Goal: Complete application form

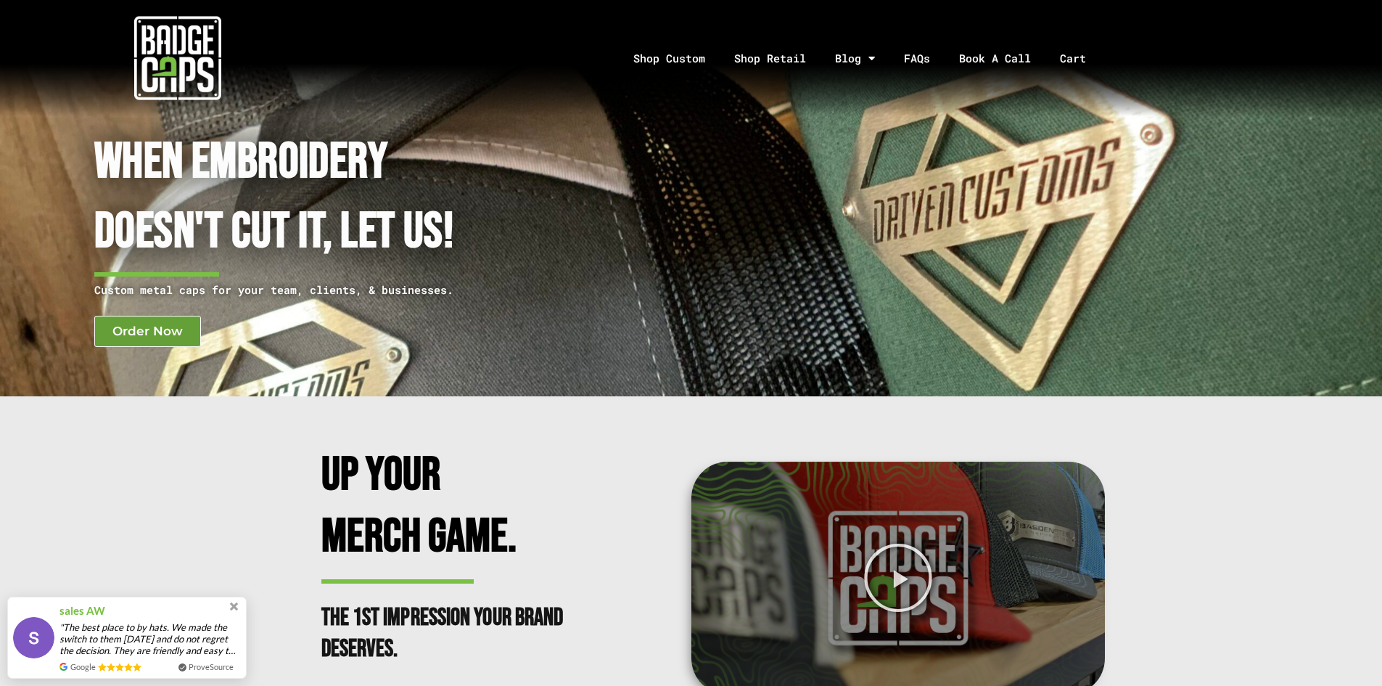
click at [157, 329] on span "Order Now" at bounding box center [147, 331] width 70 height 12
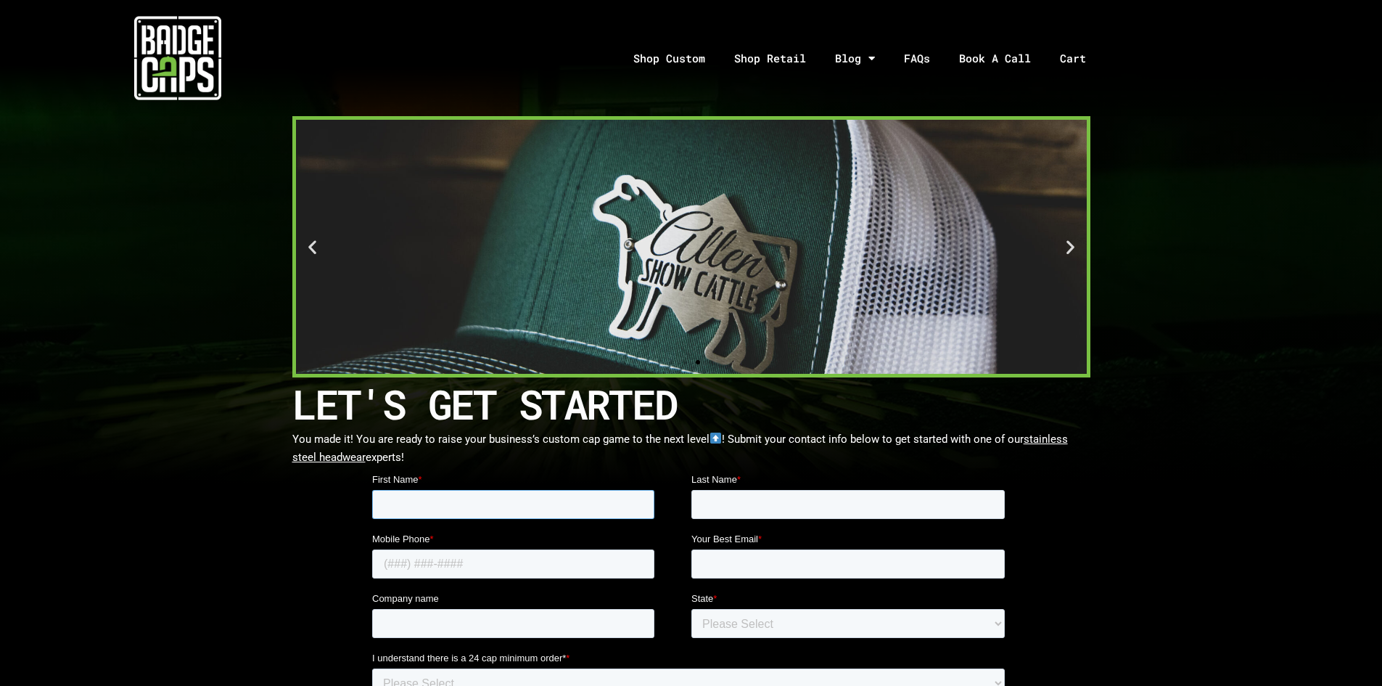
click at [492, 504] on input "First Name *" at bounding box center [512, 504] width 282 height 29
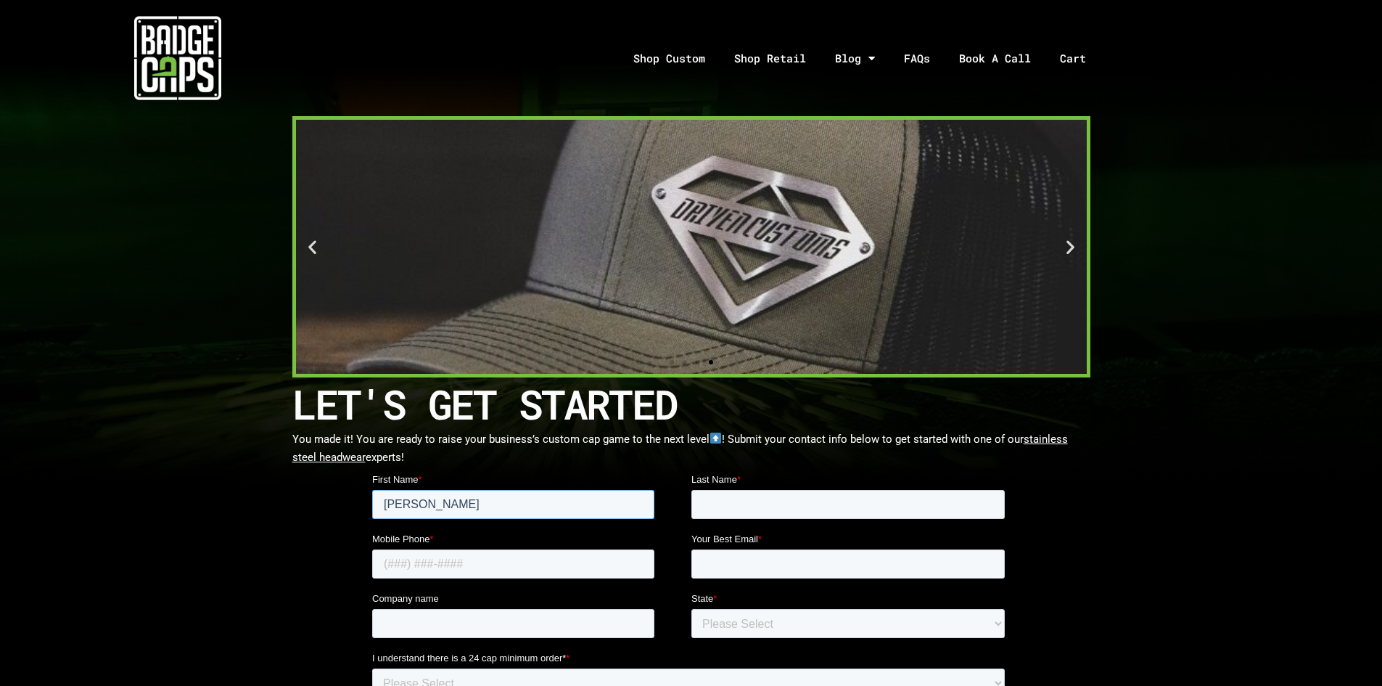
type input "[PERSON_NAME]"
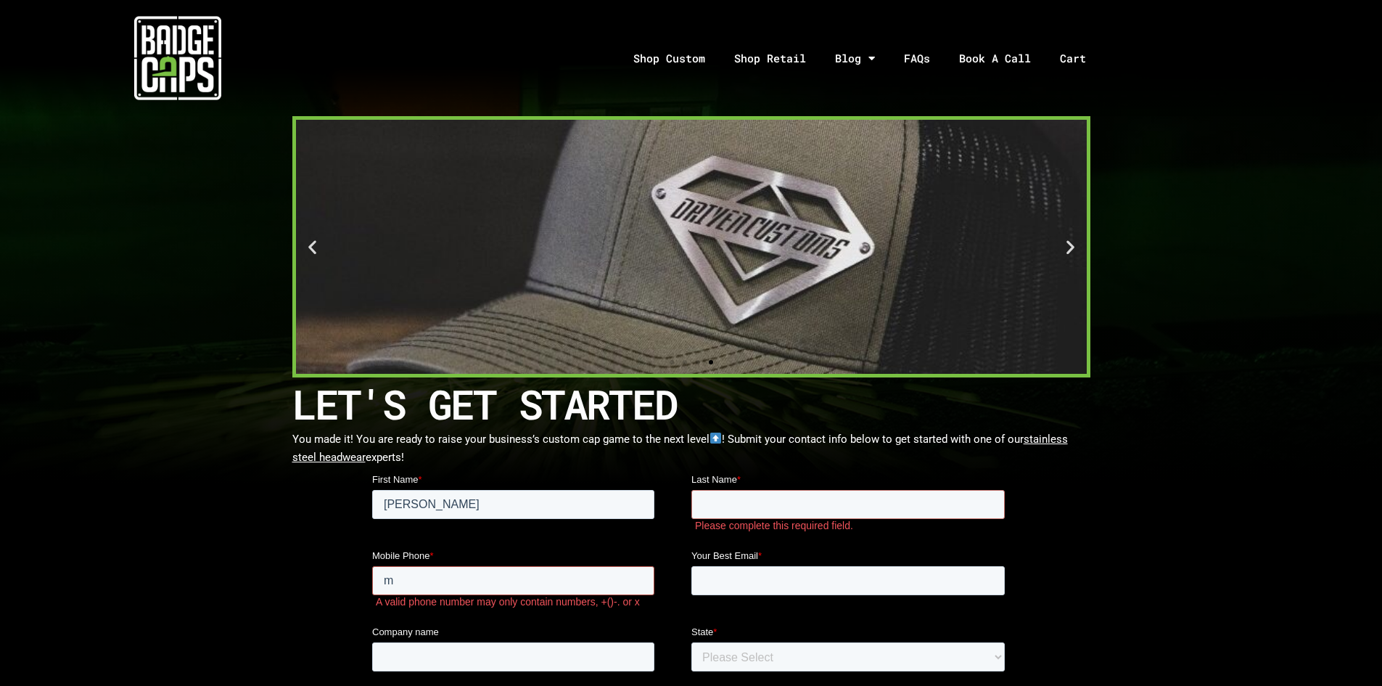
type input "m"
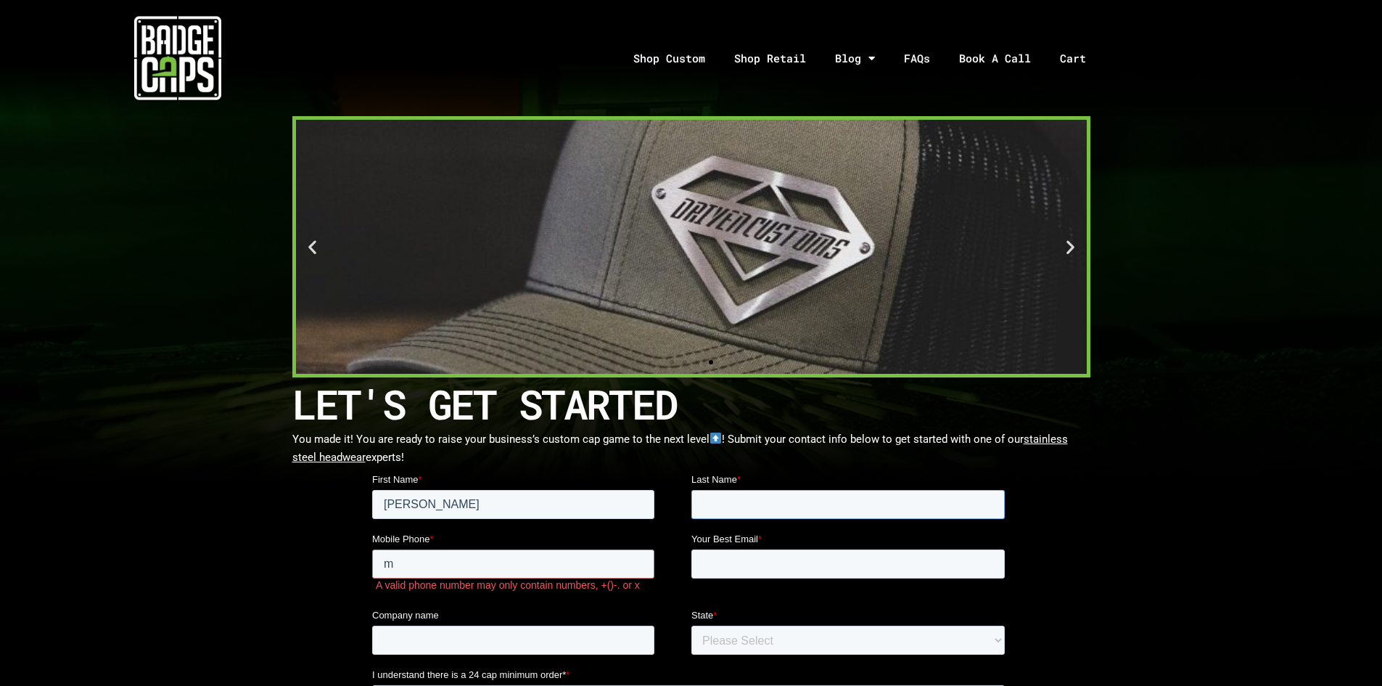
click at [744, 496] on input "Last Name *" at bounding box center [847, 504] width 313 height 29
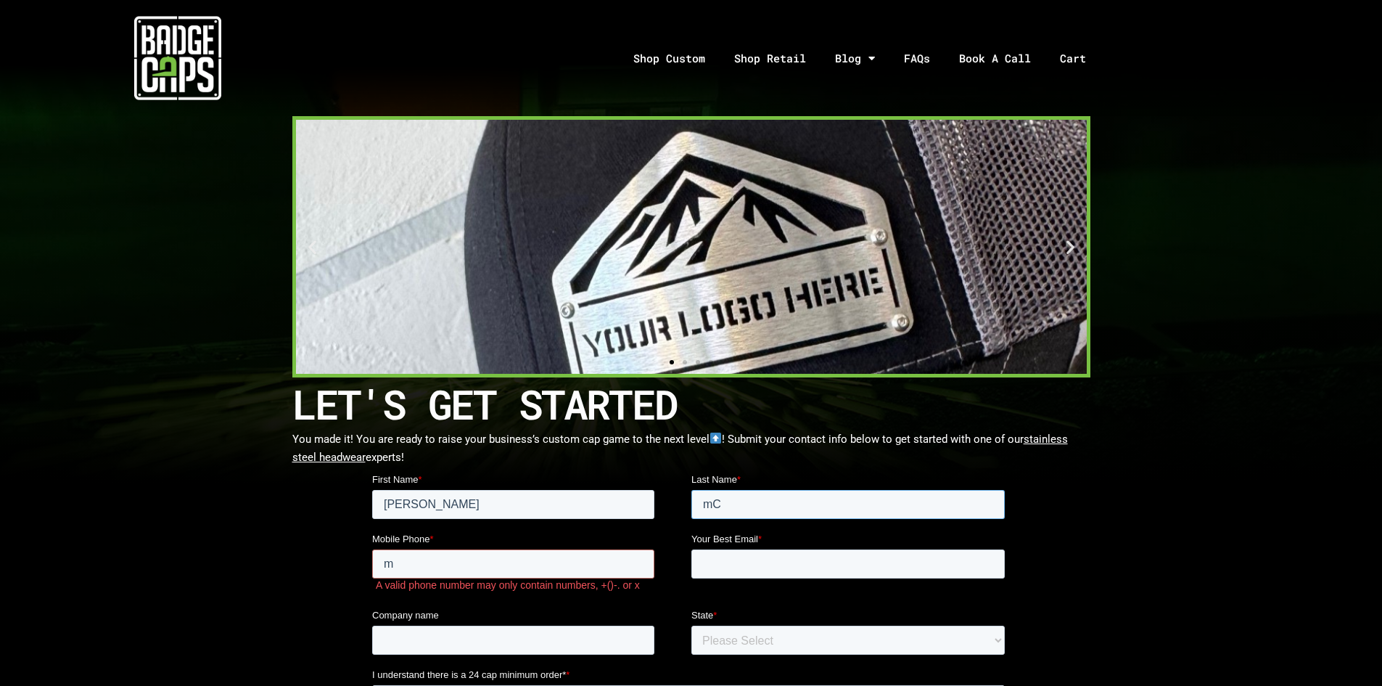
type input "m"
type input "[PERSON_NAME]"
click at [546, 574] on input "m" at bounding box center [512, 563] width 282 height 29
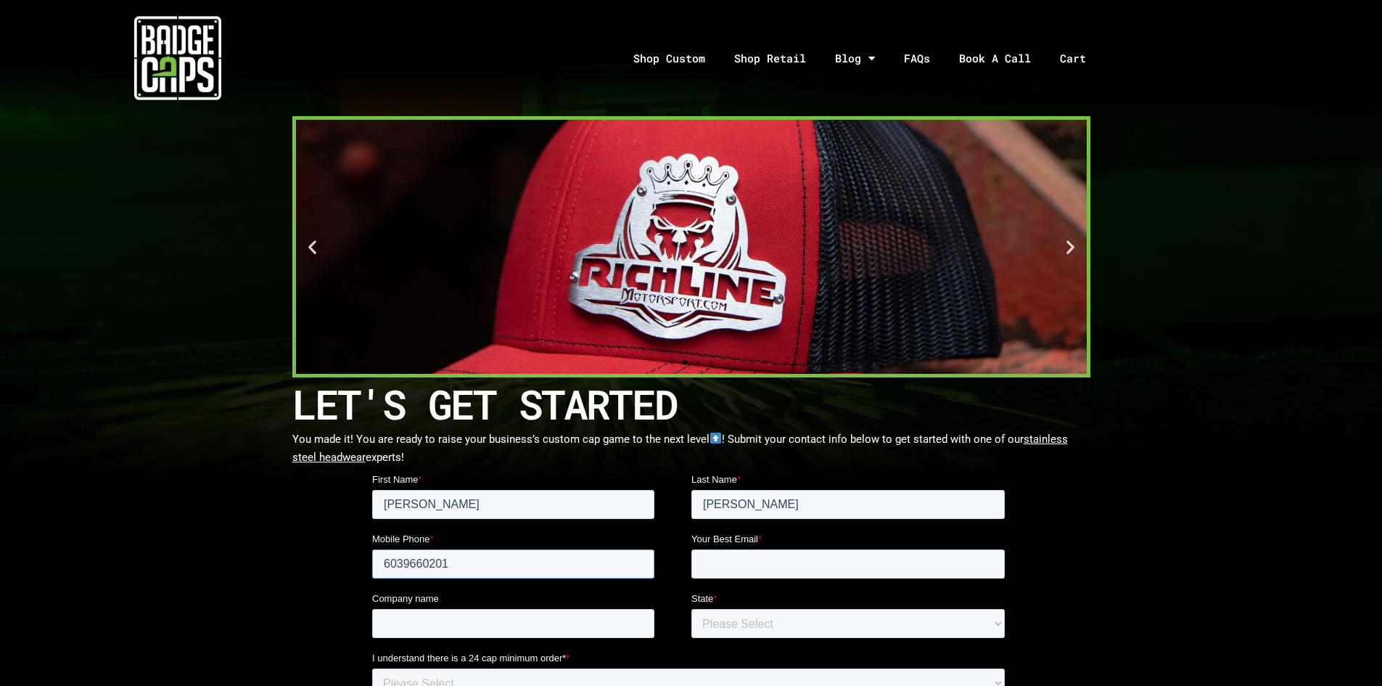
type input "6039660201"
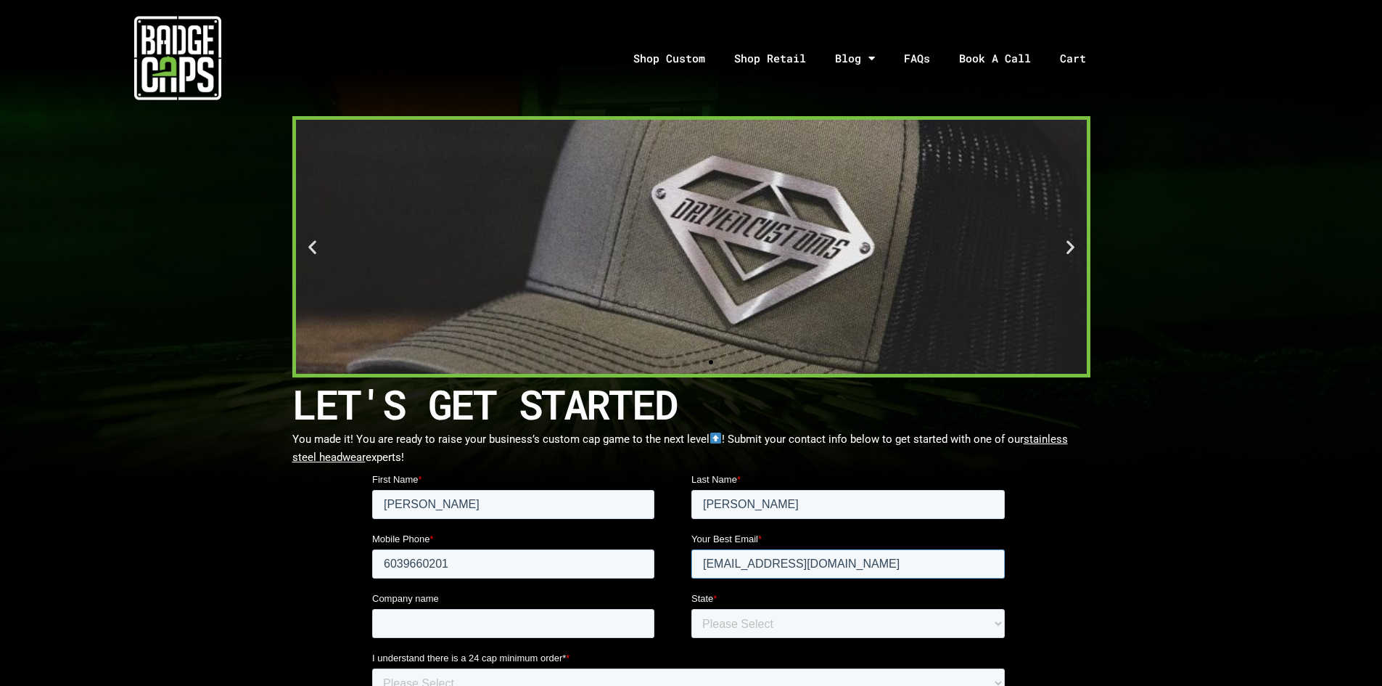
type input "[EMAIL_ADDRESS][DOMAIN_NAME]"
click at [565, 614] on input "Company name" at bounding box center [512, 623] width 282 height 29
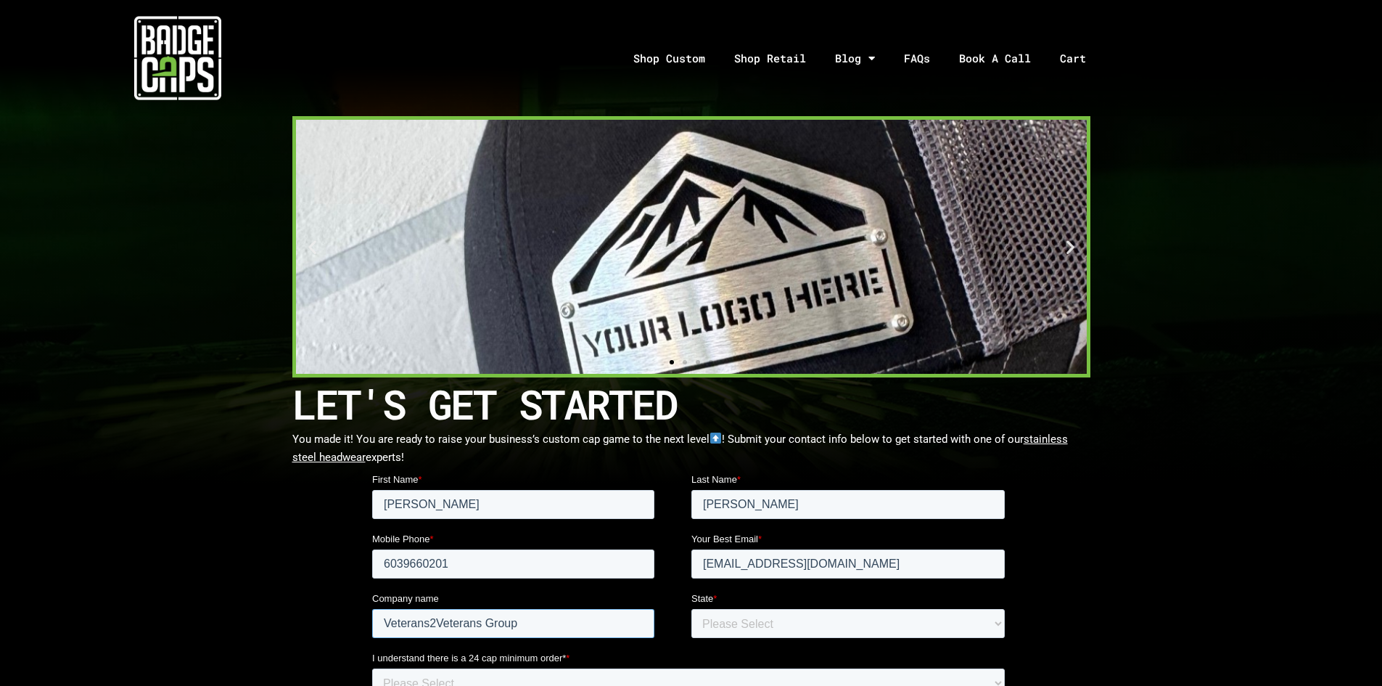
type input "Veterans2Veterans Group"
select select "[US_STATE]"
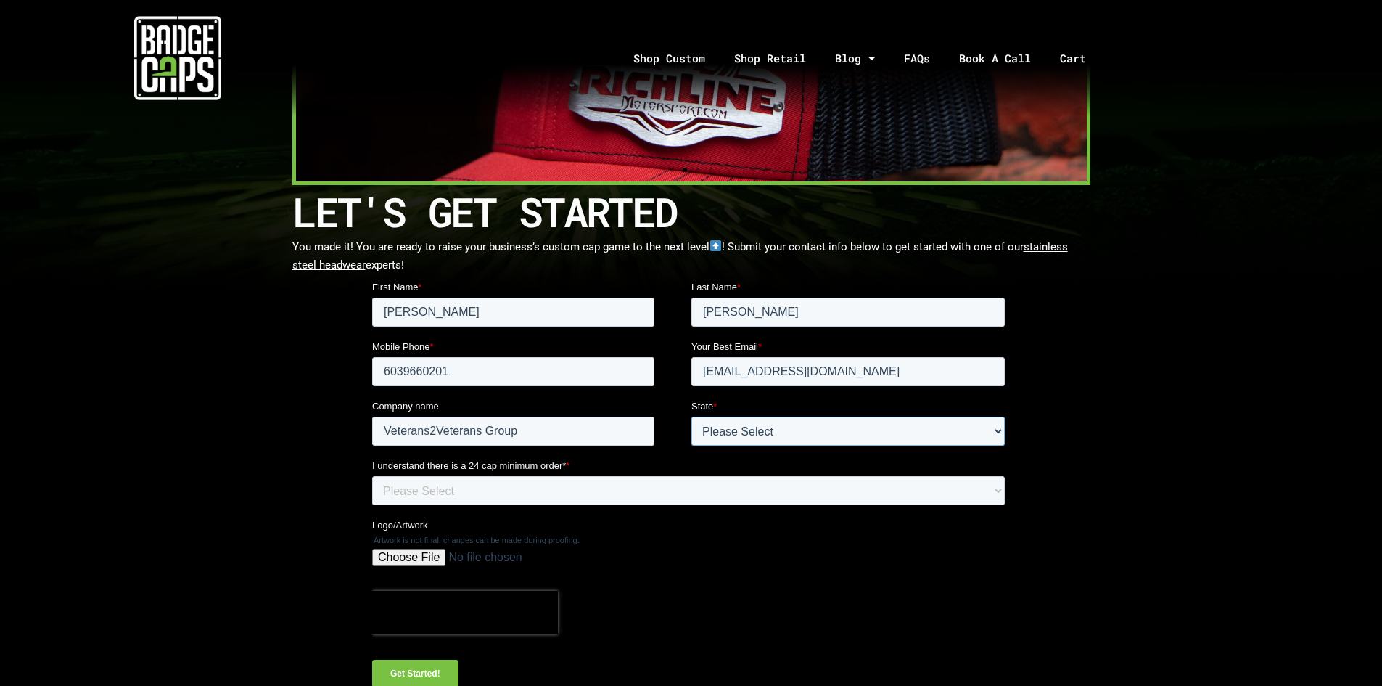
scroll to position [218, 0]
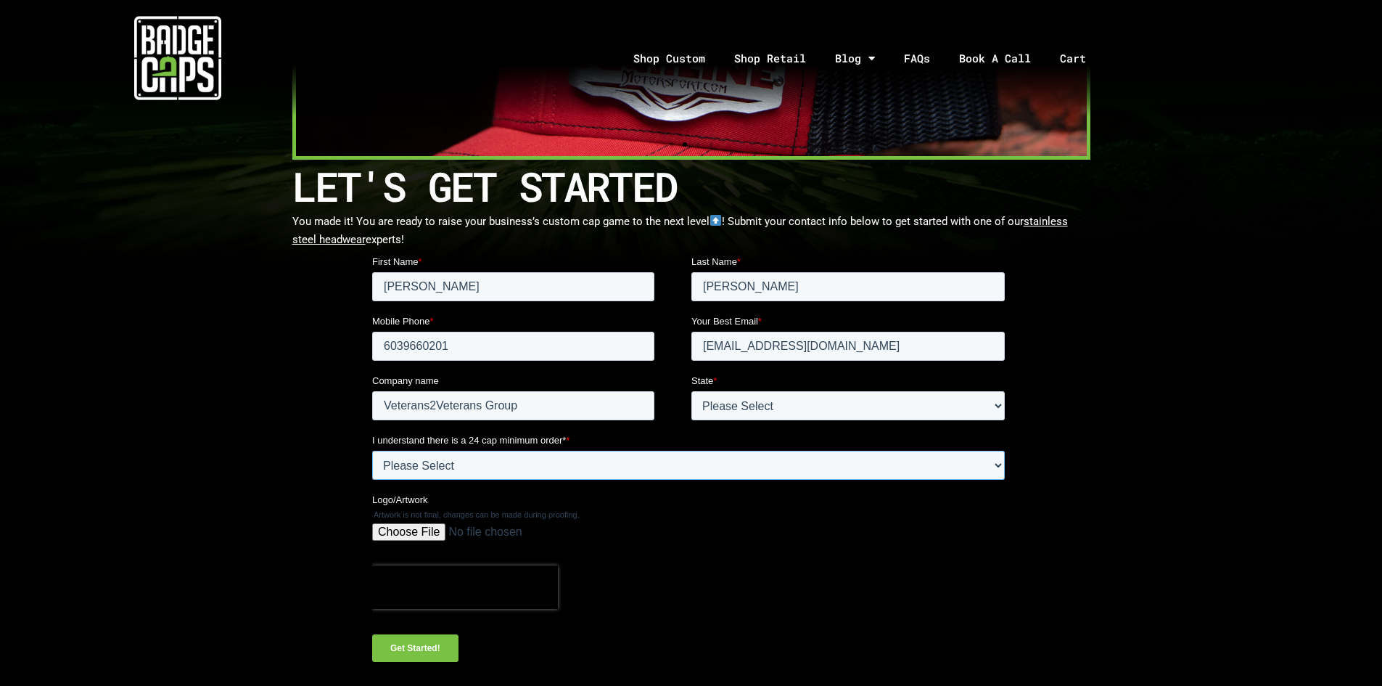
click at [539, 456] on select "Please Select Yes" at bounding box center [687, 465] width 633 height 29
